Goal: Check status: Check status

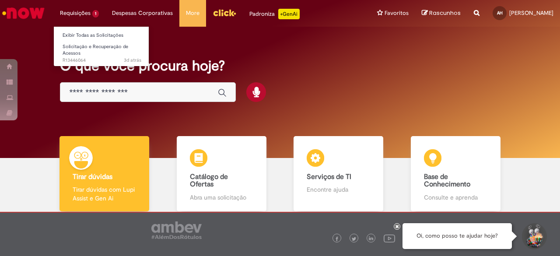
click at [86, 8] on li "Requisições 1 Exibir Todas as Solicitações Solicitação e Recuperação de Acessos…" at bounding box center [79, 13] width 52 height 26
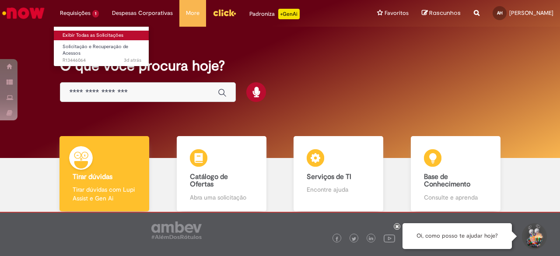
click at [79, 31] on link "Exibir Todas as Solicitações" at bounding box center [102, 36] width 96 height 10
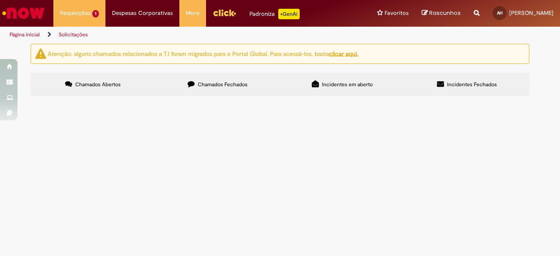
click at [0, 0] on td "Necessário acesso para aprovação de reembolso de rotas do time abaixo." at bounding box center [0, 0] width 0 height 0
click at [0, 0] on span "Em Tratamento" at bounding box center [0, 0] width 0 height 0
